Goal: Entertainment & Leisure: Consume media (video, audio)

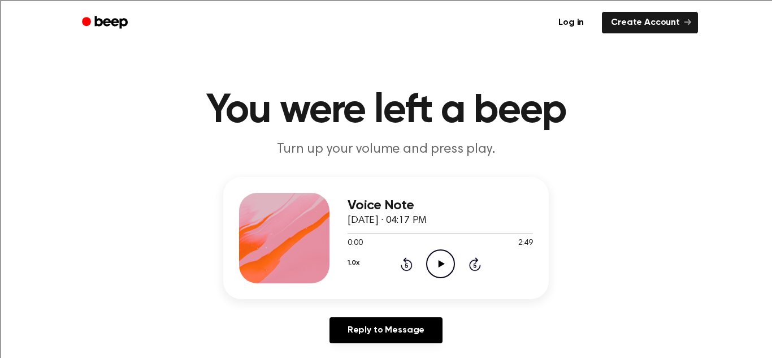
click at [375, 122] on h1 "You were left a beep" at bounding box center [386, 110] width 578 height 41
click at [447, 267] on icon "Play Audio" at bounding box center [440, 263] width 29 height 29
click at [434, 262] on icon "Pause Audio" at bounding box center [440, 263] width 29 height 29
click at [440, 257] on icon "Play Audio" at bounding box center [440, 263] width 29 height 29
click at [445, 267] on icon "Pause Audio" at bounding box center [440, 263] width 29 height 29
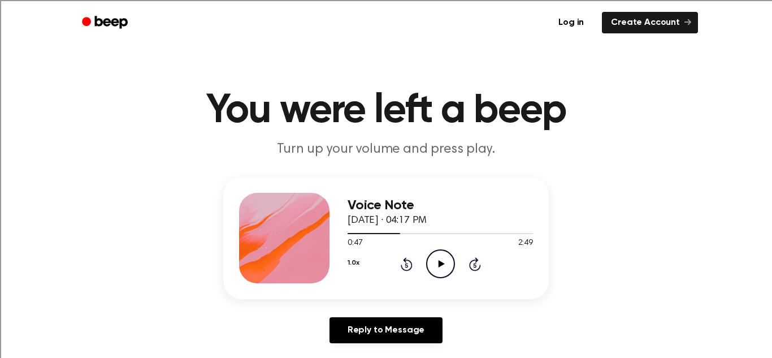
click at [444, 256] on icon "Play Audio" at bounding box center [440, 263] width 29 height 29
click at [436, 258] on icon "Play Audio" at bounding box center [440, 263] width 29 height 29
click at [436, 258] on icon "Pause Audio" at bounding box center [440, 263] width 29 height 29
click at [437, 268] on icon "Play Audio" at bounding box center [440, 263] width 29 height 29
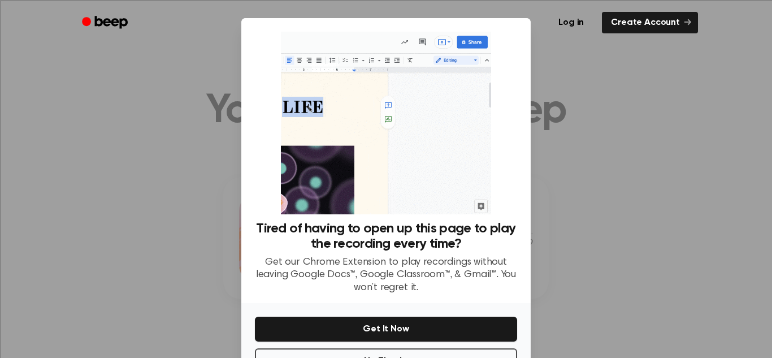
click at [628, 145] on div at bounding box center [386, 179] width 772 height 358
click at [482, 354] on button "No Thanks" at bounding box center [386, 360] width 262 height 25
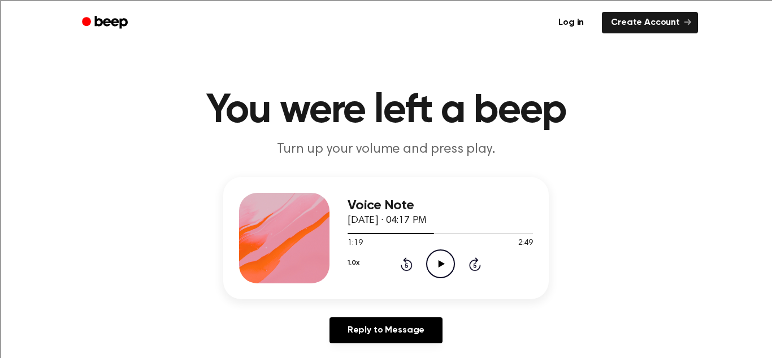
click at [440, 268] on icon "Play Audio" at bounding box center [440, 263] width 29 height 29
click at [440, 268] on icon "Pause Audio" at bounding box center [440, 263] width 29 height 29
click at [404, 263] on icon "Rewind 5 seconds" at bounding box center [406, 263] width 12 height 15
click at [445, 262] on icon "Play Audio" at bounding box center [440, 263] width 29 height 29
click at [439, 259] on icon "Pause Audio" at bounding box center [440, 263] width 29 height 29
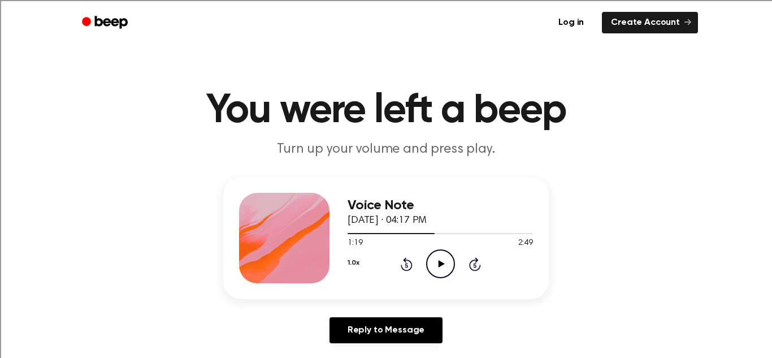
click at [441, 256] on icon "Play Audio" at bounding box center [440, 263] width 29 height 29
click at [403, 261] on icon "Rewind 5 seconds" at bounding box center [406, 263] width 12 height 15
click at [449, 264] on icon "Pause Audio" at bounding box center [440, 263] width 29 height 29
click at [452, 267] on icon "Play Audio" at bounding box center [440, 263] width 29 height 29
click at [452, 267] on icon "Pause Audio" at bounding box center [440, 263] width 29 height 29
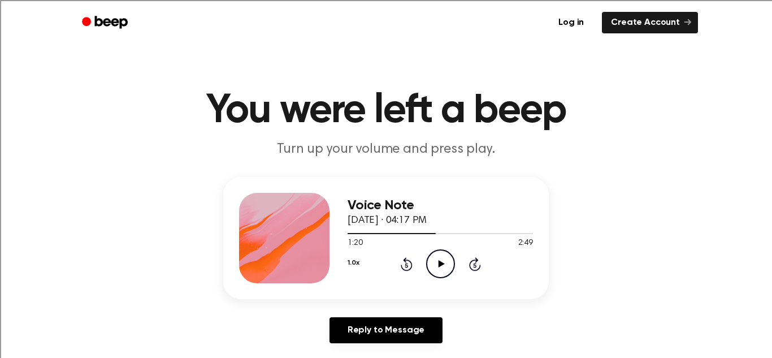
click at [437, 268] on icon "Play Audio" at bounding box center [440, 263] width 29 height 29
click at [441, 263] on icon at bounding box center [440, 263] width 5 height 7
click at [434, 268] on icon "Play Audio" at bounding box center [440, 263] width 29 height 29
click at [441, 271] on icon "Play Audio" at bounding box center [440, 263] width 29 height 29
click at [441, 271] on icon "Pause Audio" at bounding box center [440, 263] width 29 height 29
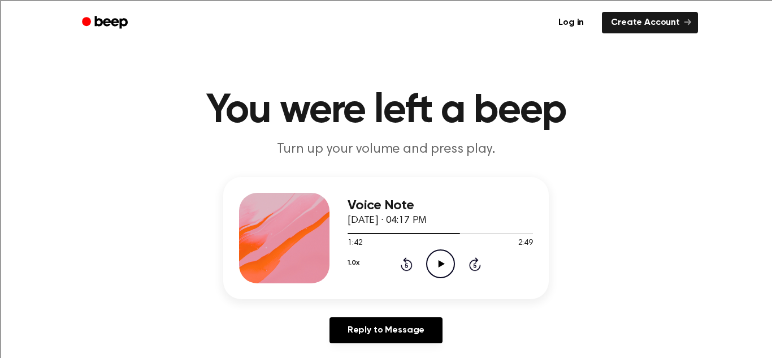
click at [446, 269] on icon "Play Audio" at bounding box center [440, 263] width 29 height 29
click at [446, 269] on icon "Pause Audio" at bounding box center [440, 263] width 29 height 29
click at [441, 260] on icon "Play Audio" at bounding box center [440, 263] width 29 height 29
click at [441, 269] on icon "Pause Audio" at bounding box center [440, 263] width 29 height 29
click at [406, 263] on icon at bounding box center [405, 265] width 3 height 5
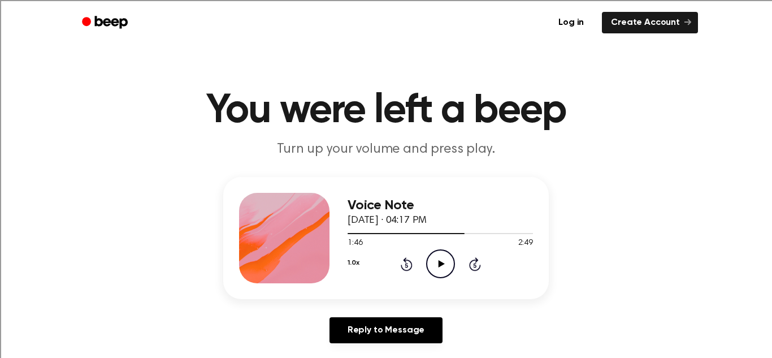
click at [438, 262] on icon at bounding box center [441, 263] width 6 height 7
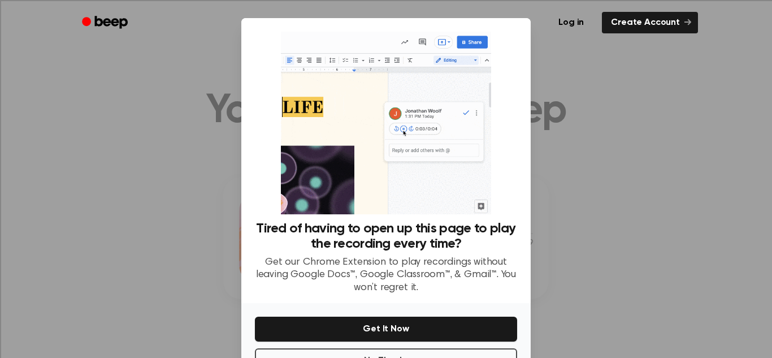
click at [562, 272] on div at bounding box center [386, 179] width 772 height 358
click at [499, 347] on div "No Thanks Get It Now" at bounding box center [385, 341] width 289 height 77
click at [500, 350] on button "No Thanks" at bounding box center [386, 360] width 262 height 25
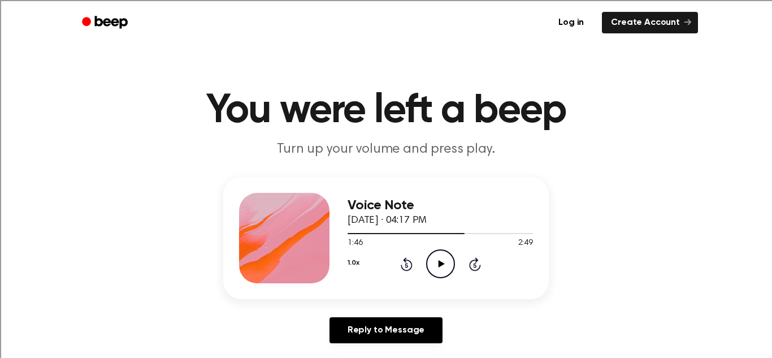
click at [443, 264] on icon at bounding box center [441, 263] width 6 height 7
click at [445, 265] on icon "Pause Audio" at bounding box center [440, 263] width 29 height 29
click at [445, 265] on icon "Play Audio" at bounding box center [440, 263] width 29 height 29
click at [446, 266] on icon "Pause Audio" at bounding box center [440, 263] width 29 height 29
click at [446, 266] on icon "Play Audio" at bounding box center [440, 263] width 29 height 29
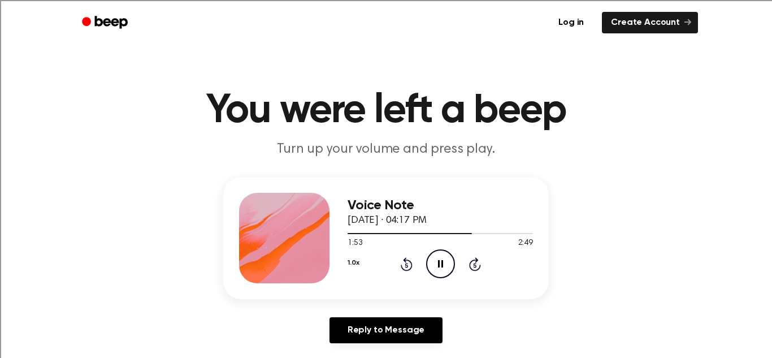
click at [443, 264] on icon "Pause Audio" at bounding box center [440, 263] width 29 height 29
click at [447, 255] on icon "Play Audio" at bounding box center [440, 263] width 29 height 29
click at [446, 260] on icon "Play Audio" at bounding box center [440, 263] width 29 height 29
click at [406, 262] on icon at bounding box center [407, 264] width 12 height 14
click at [445, 262] on icon "Pause Audio" at bounding box center [440, 263] width 29 height 29
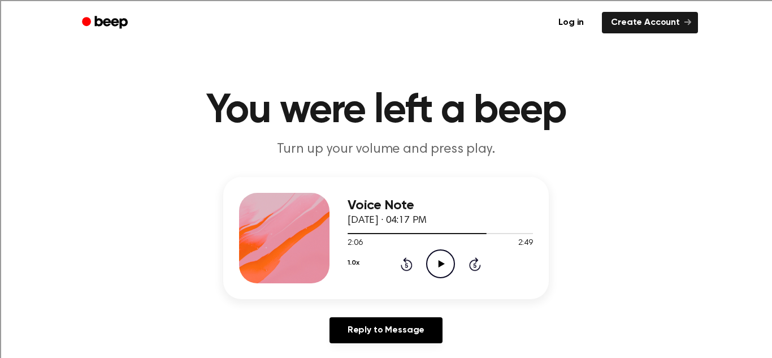
click at [449, 258] on icon "Play Audio" at bounding box center [440, 263] width 29 height 29
click at [403, 259] on icon at bounding box center [407, 264] width 12 height 14
click at [440, 258] on icon "Play Audio" at bounding box center [440, 263] width 29 height 29
click at [450, 258] on icon "Pause Audio" at bounding box center [440, 263] width 29 height 29
click at [441, 266] on icon "Play Audio" at bounding box center [440, 263] width 29 height 29
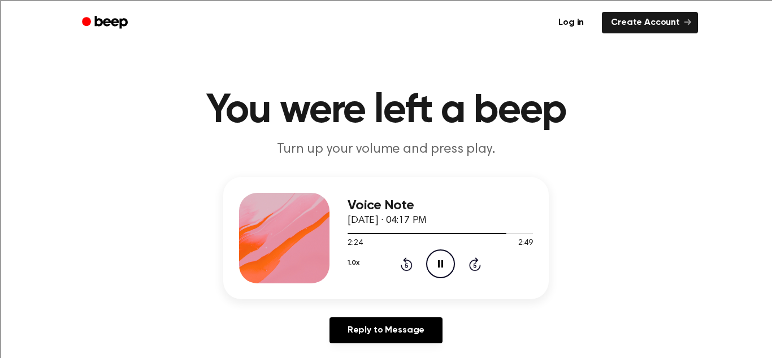
click at [441, 266] on icon at bounding box center [440, 263] width 5 height 7
click at [442, 258] on icon "Play Audio" at bounding box center [440, 263] width 29 height 29
click at [442, 258] on icon "Pause Audio" at bounding box center [440, 263] width 29 height 29
click at [405, 268] on icon "Rewind 5 seconds" at bounding box center [406, 263] width 12 height 15
click at [445, 266] on icon "Play Audio" at bounding box center [440, 263] width 29 height 29
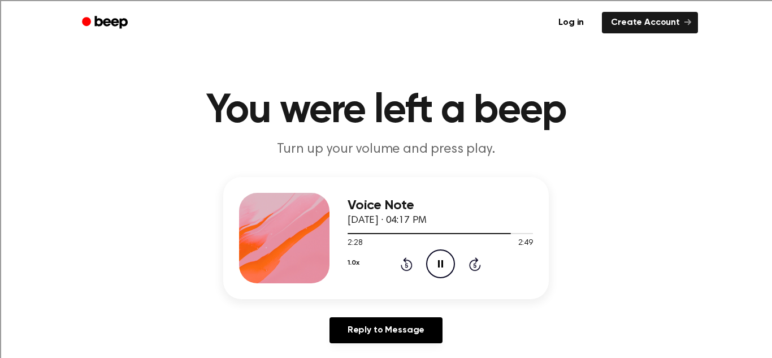
click at [445, 266] on icon "Pause Audio" at bounding box center [440, 263] width 29 height 29
click at [445, 273] on icon "Play Audio" at bounding box center [440, 263] width 29 height 29
click at [437, 256] on icon "Pause Audio" at bounding box center [440, 263] width 29 height 29
click at [403, 262] on icon "Rewind 5 seconds" at bounding box center [406, 263] width 12 height 15
click at [438, 267] on icon at bounding box center [441, 263] width 6 height 7
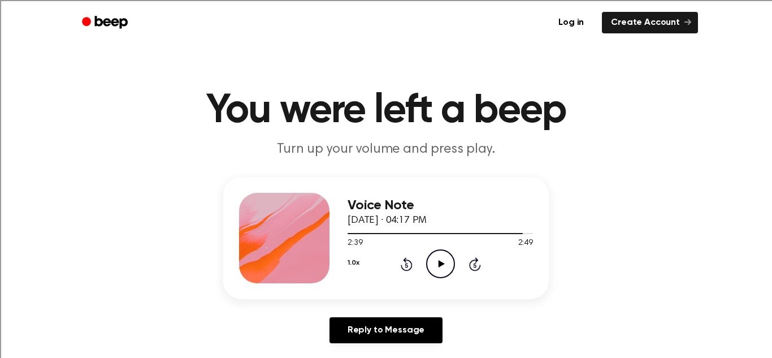
click at [434, 262] on icon "Play Audio" at bounding box center [440, 263] width 29 height 29
click at [414, 267] on div "1.0x Rewind 5 seconds Pause Audio Skip 5 seconds" at bounding box center [439, 263] width 185 height 29
click at [408, 264] on icon "Rewind 5 seconds" at bounding box center [406, 263] width 12 height 15
